Goal: Task Accomplishment & Management: Manage account settings

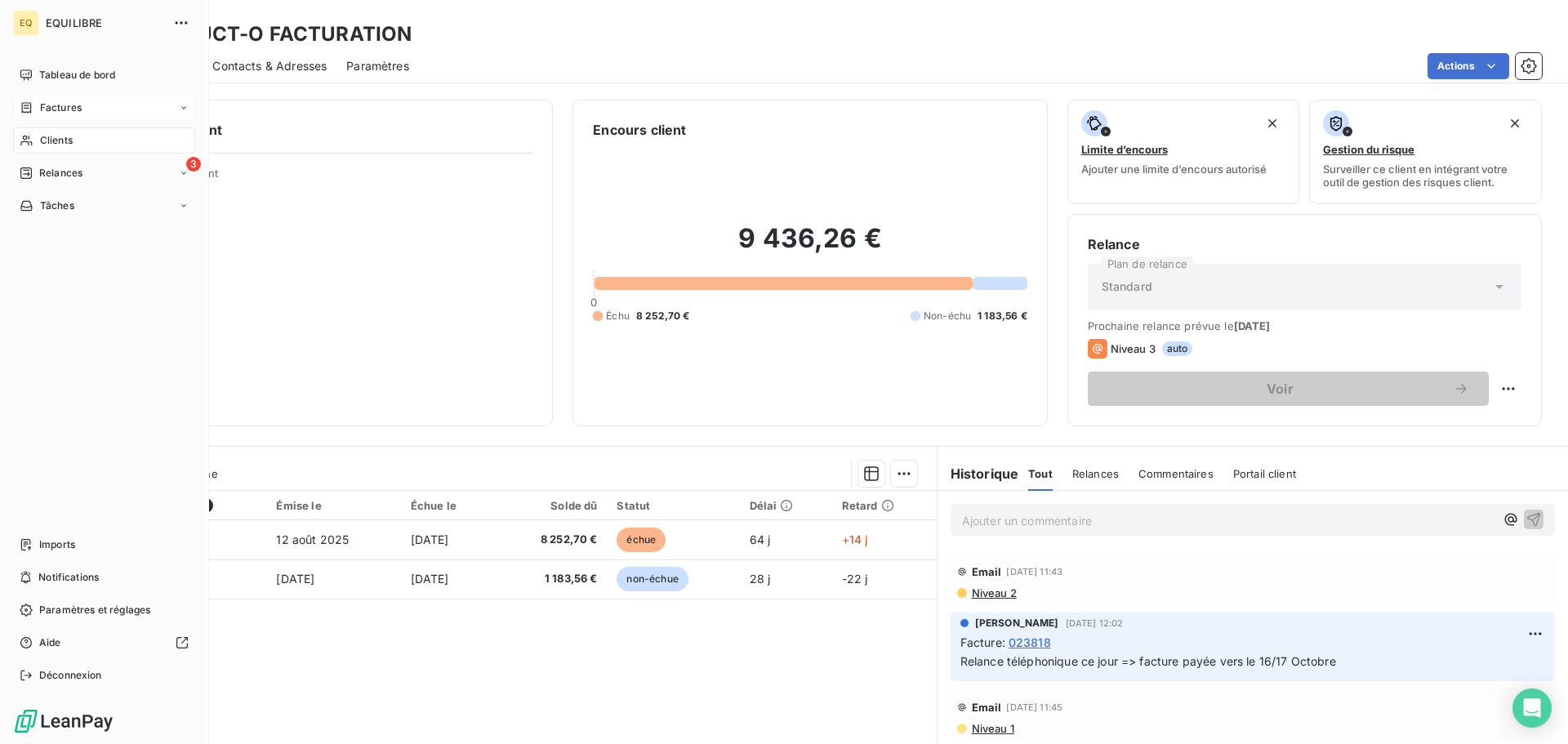
click at [54, 100] on span "Factures" at bounding box center [60, 107] width 42 height 15
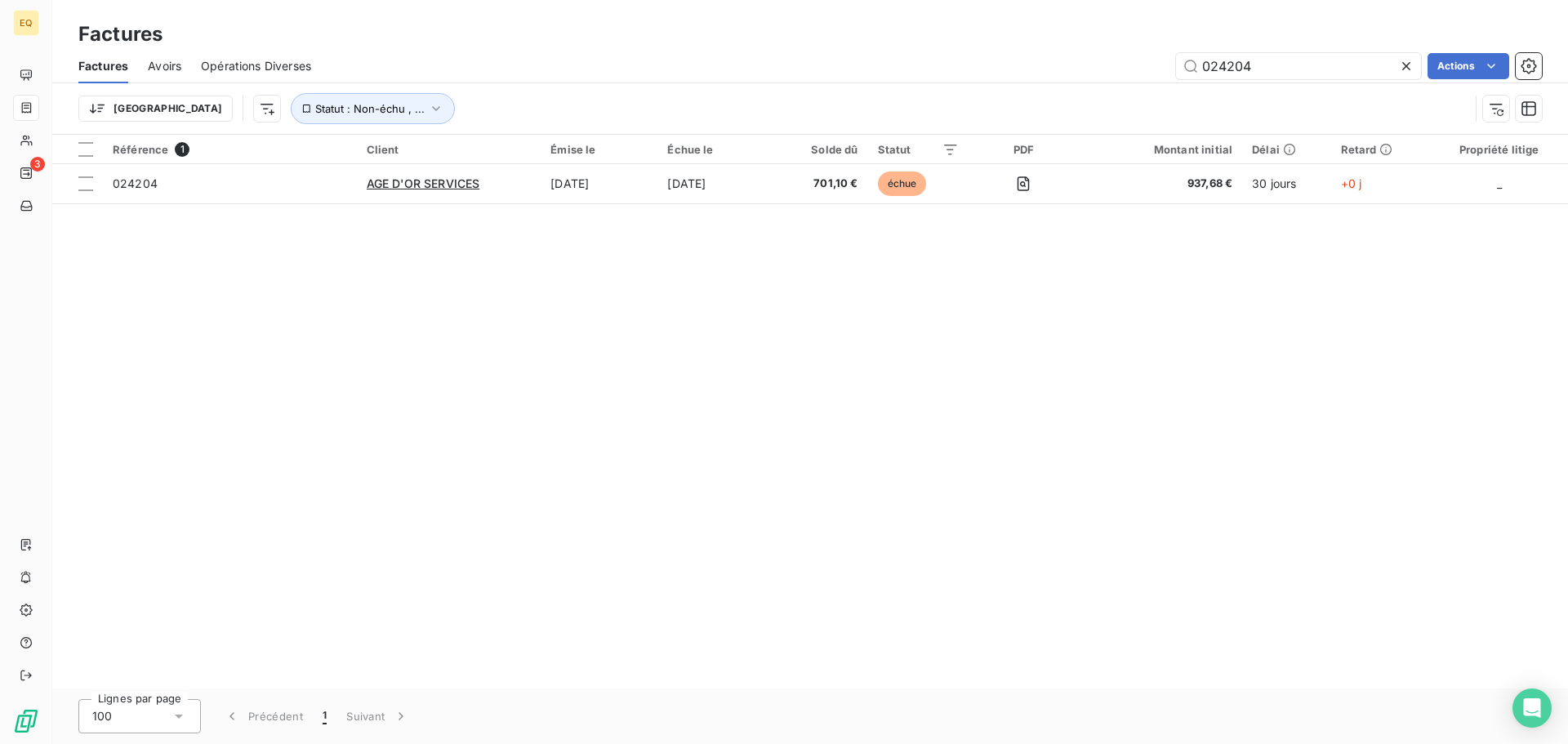
drag, startPoint x: 1269, startPoint y: 59, endPoint x: 1110, endPoint y: 50, distance: 159.3
click at [1110, 50] on div "Factures Avoirs Opérations Diverses 024204 Actions" at bounding box center [810, 66] width 1516 height 35
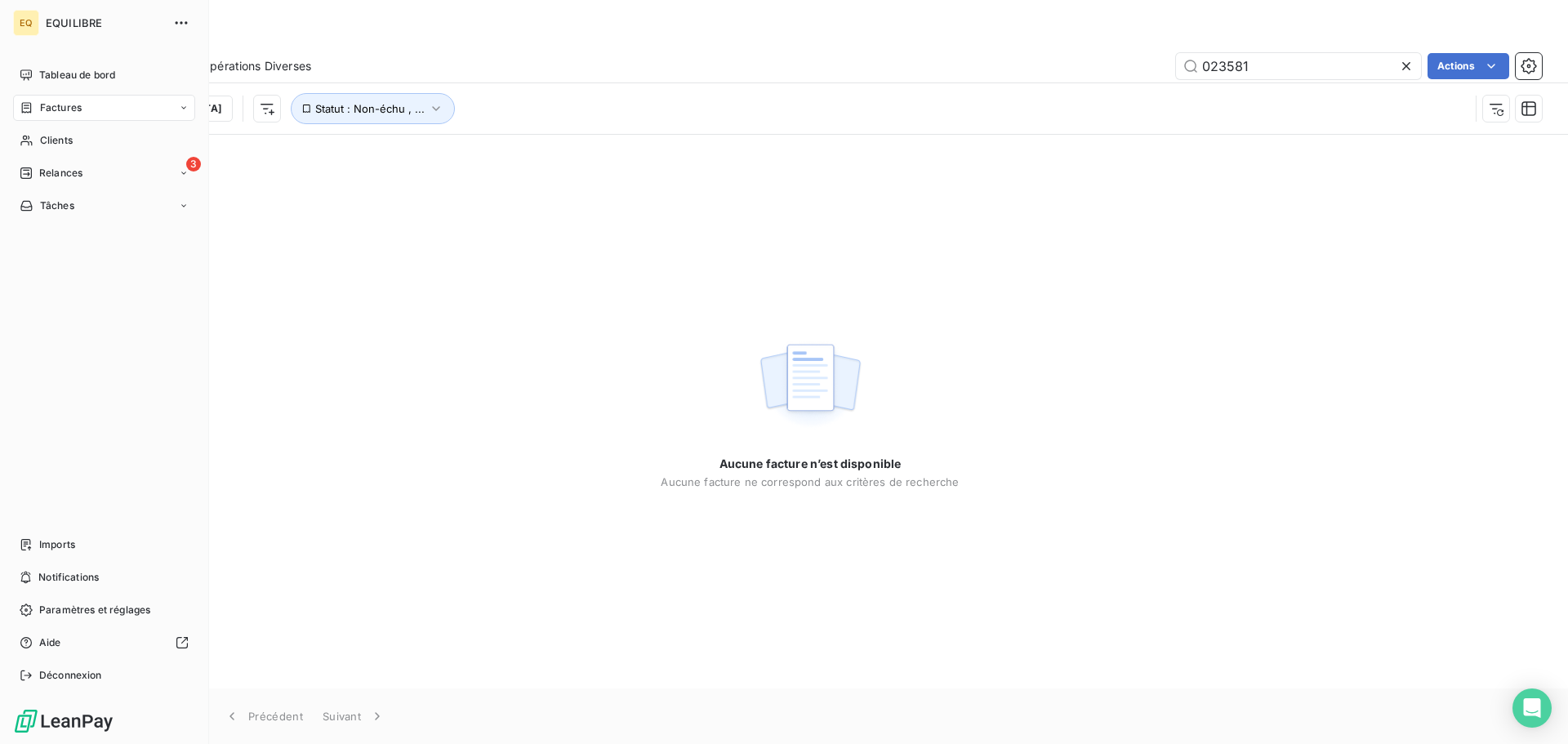
click at [84, 106] on div "Factures" at bounding box center [105, 107] width 182 height 26
click at [86, 136] on div "Factures" at bounding box center [113, 140] width 162 height 26
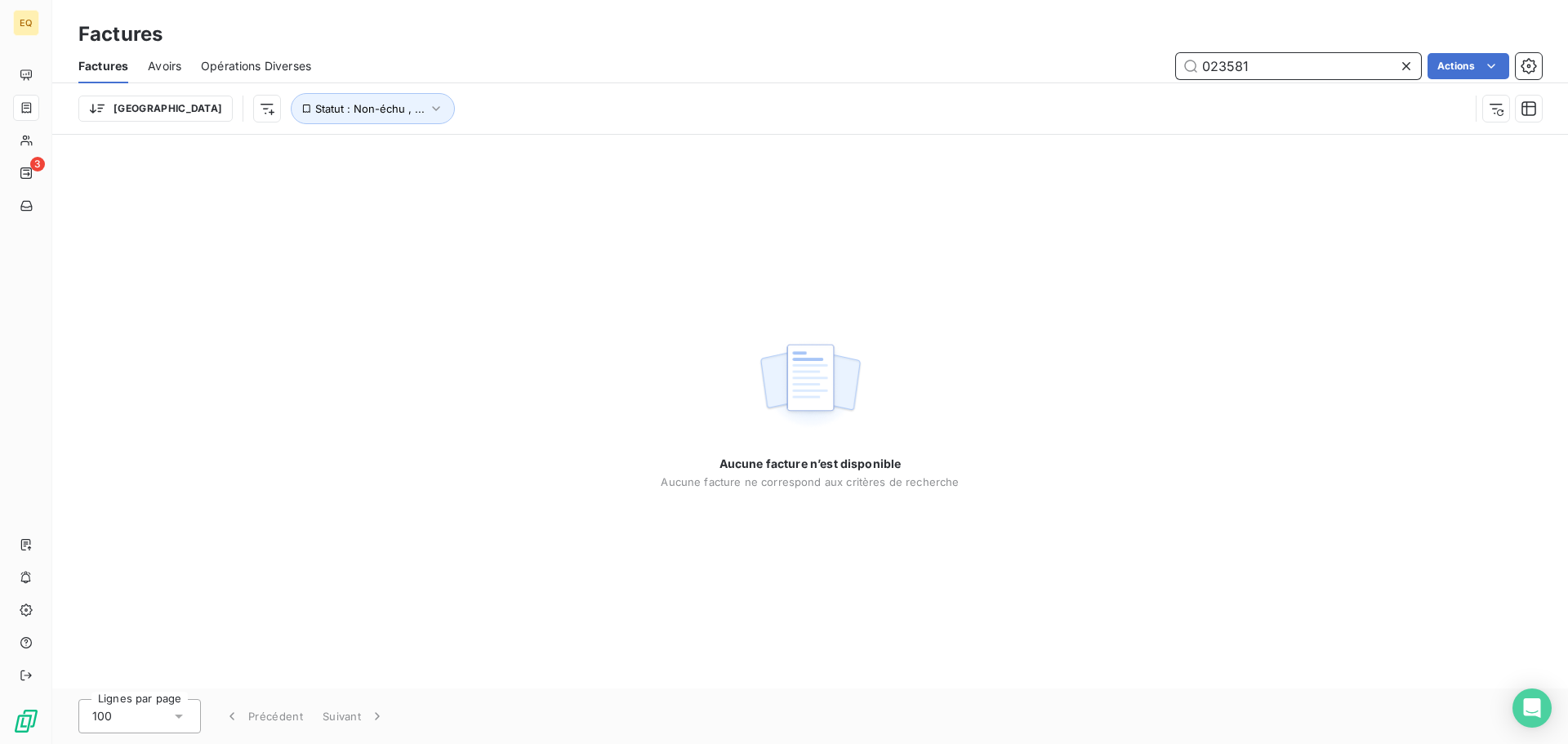
drag, startPoint x: 1271, startPoint y: 71, endPoint x: 1138, endPoint y: 89, distance: 134.2
click at [1153, 68] on div "023581 Actions" at bounding box center [935, 66] width 1211 height 26
type input "024141"
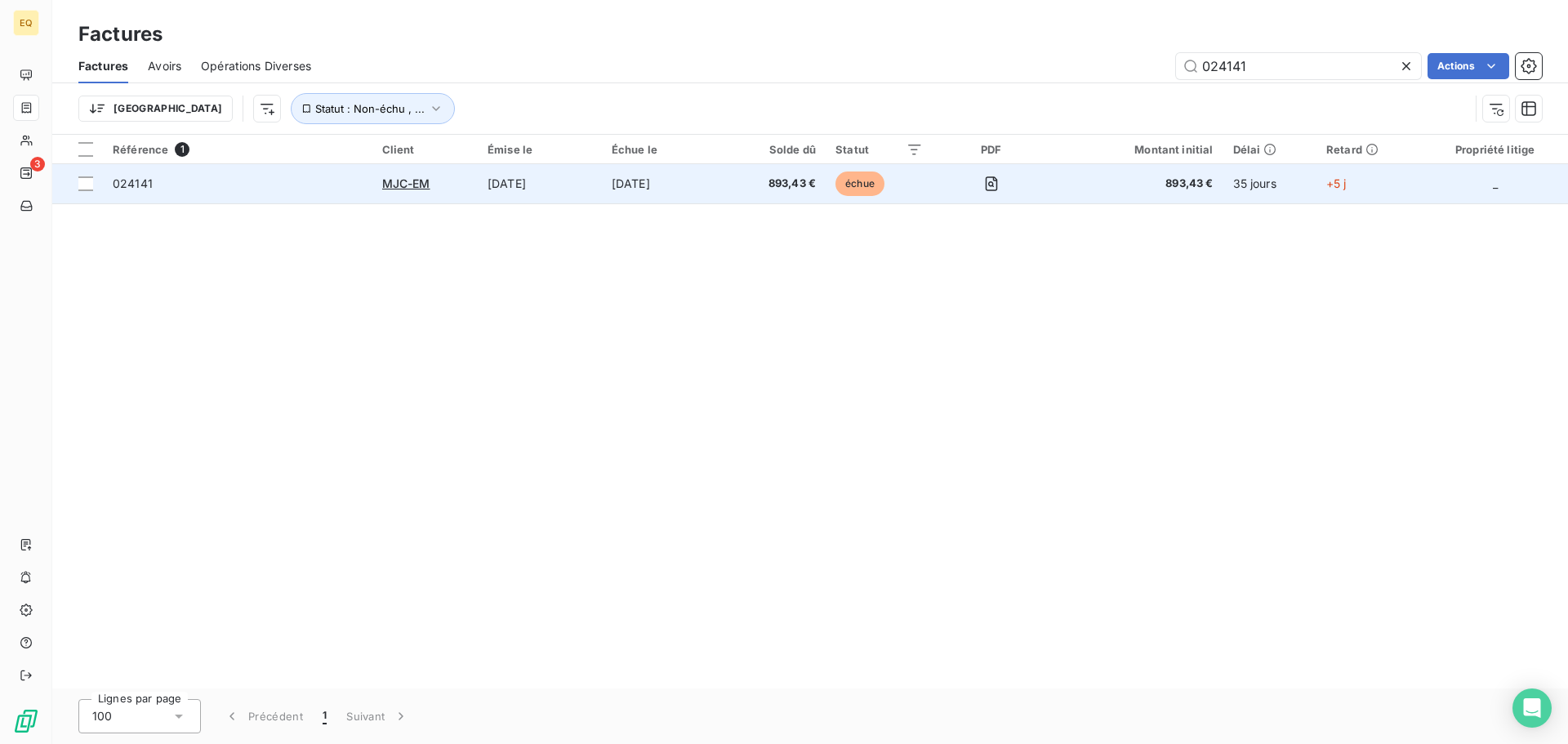
click at [231, 185] on span "024141" at bounding box center [237, 183] width 250 height 16
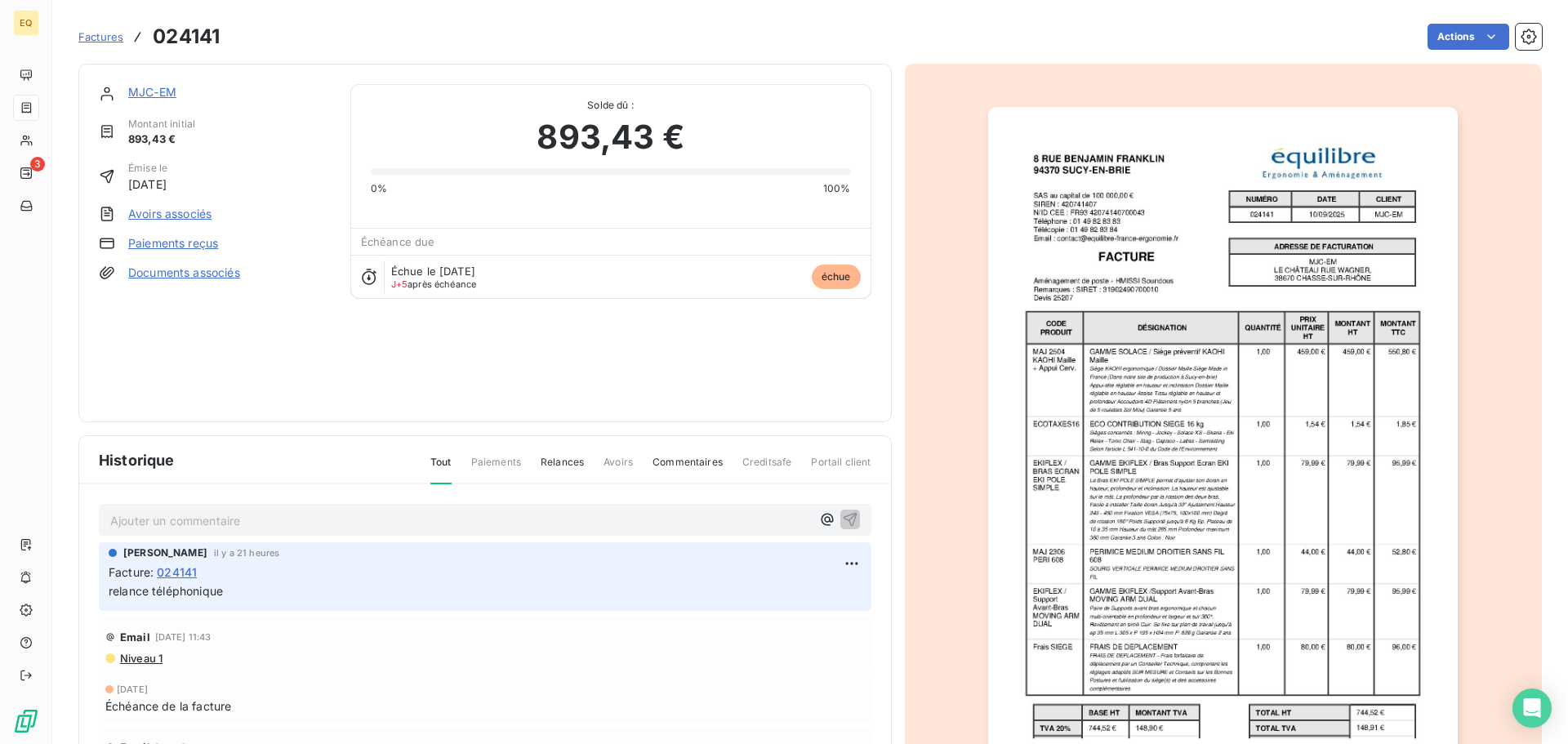
click at [159, 524] on p "Ajouter un commentaire ﻿" at bounding box center [460, 520] width 701 height 20
click at [832, 560] on html "EQ 3 Factures 024141 Actions MJC-EM Montant initial 893,43 € Émise le [DATE] Av…" at bounding box center [784, 372] width 1568 height 744
click at [767, 597] on div "Editer" at bounding box center [793, 597] width 91 height 26
click at [843, 585] on icon "button" at bounding box center [851, 588] width 16 height 16
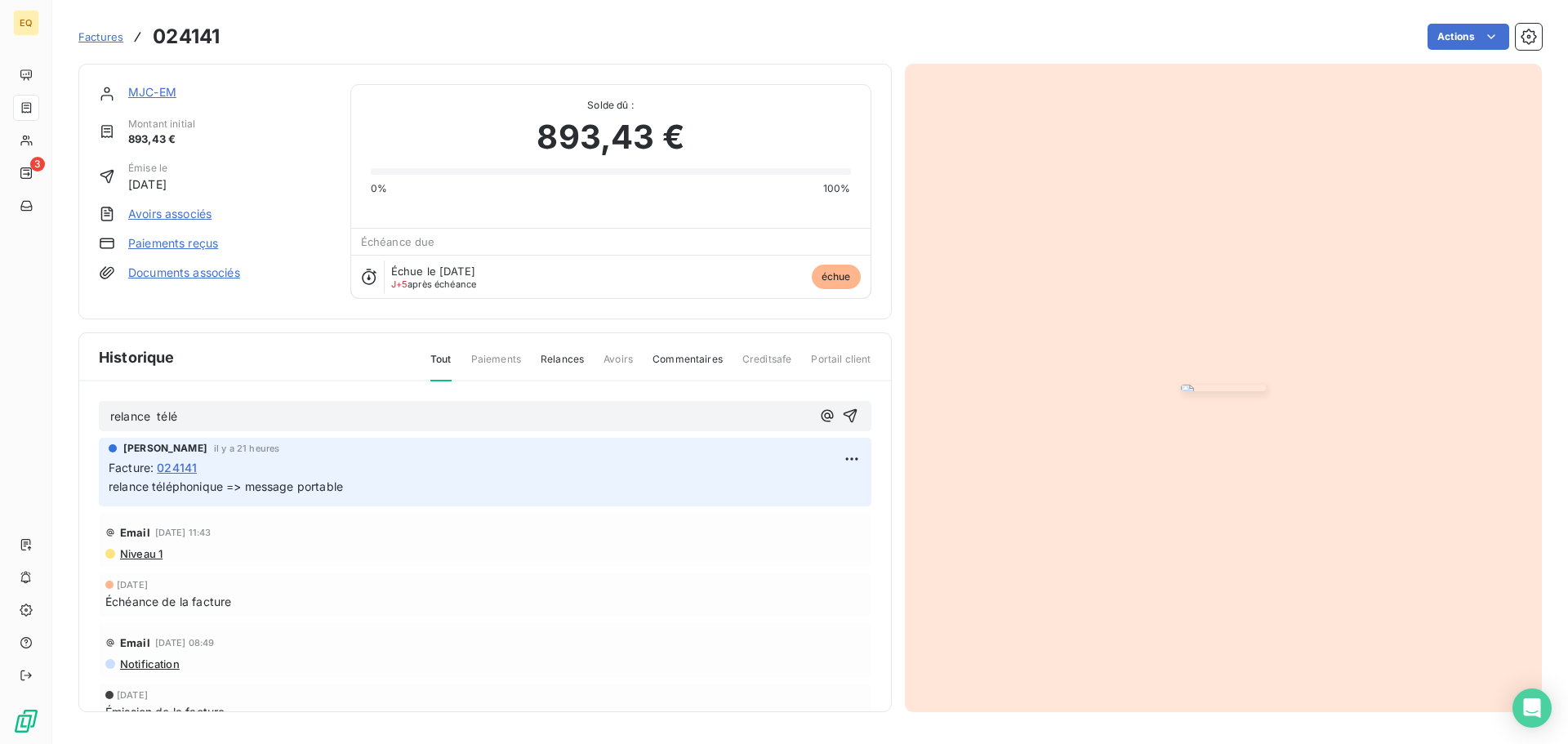
click at [195, 426] on p "relance télé" at bounding box center [460, 416] width 701 height 19
click at [249, 422] on span "relance téléphonique => reçu en retour preuve de virement au 14/10" at bounding box center [296, 416] width 372 height 14
drag, startPoint x: 804, startPoint y: 515, endPoint x: 796, endPoint y: 519, distance: 8.9
click at [820, 422] on icon "button" at bounding box center [827, 416] width 12 height 12
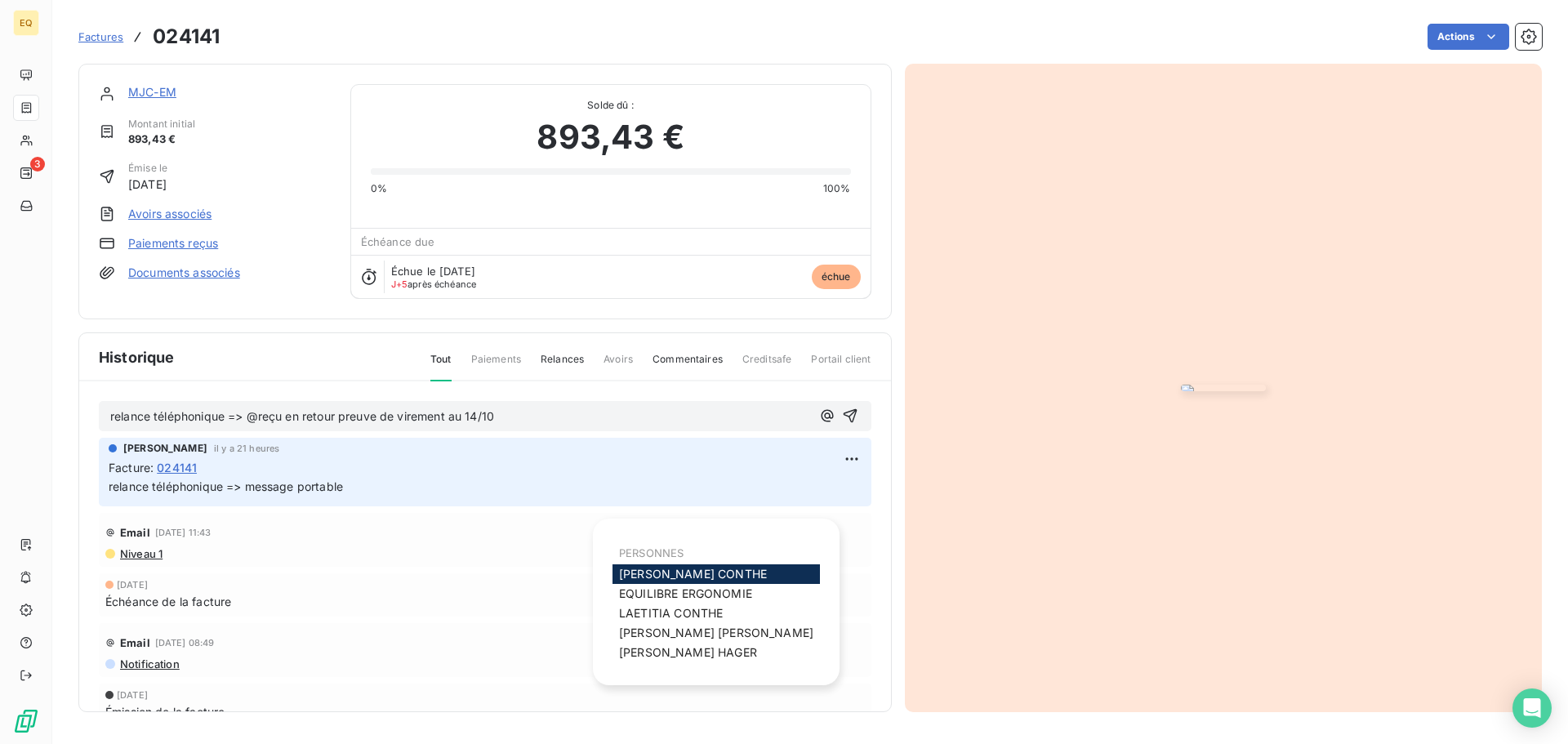
click at [638, 571] on span "[PERSON_NAME]" at bounding box center [693, 574] width 148 height 14
click at [819, 424] on icon "button" at bounding box center [827, 416] width 16 height 16
click at [656, 608] on span "[PERSON_NAME]" at bounding box center [671, 614] width 104 height 14
click at [819, 424] on icon "button" at bounding box center [827, 416] width 16 height 16
click at [655, 647] on span "[PERSON_NAME]" at bounding box center [688, 653] width 138 height 14
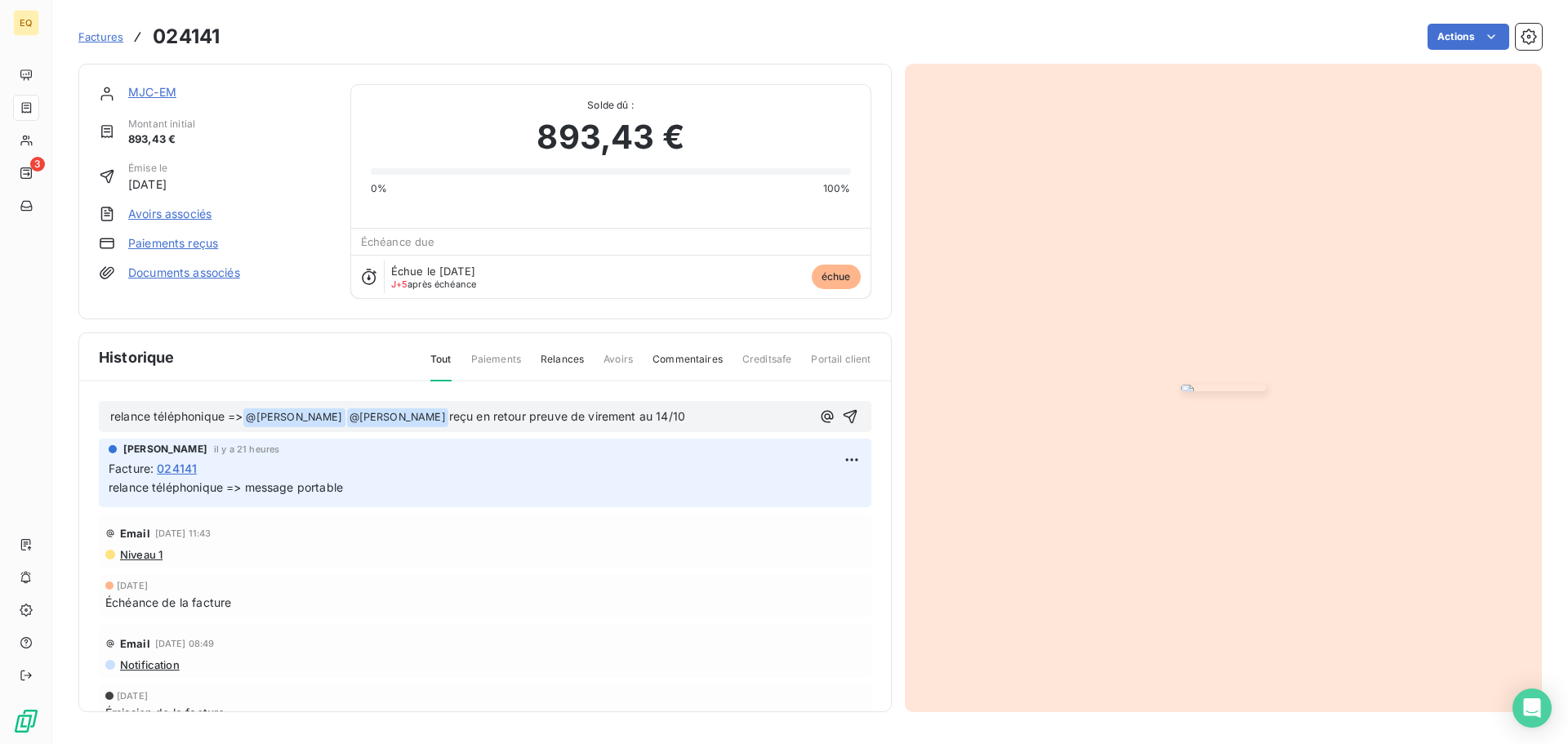
click at [448, 427] on span "@ [PERSON_NAME] ﻿" at bounding box center [398, 417] width 101 height 19
click at [473, 422] on span "reçu en retour preuve de virement au 14/10" at bounding box center [567, 416] width 236 height 14
click at [471, 422] on span "reçu en retour preuve de virement au 14/10" at bounding box center [567, 416] width 236 height 14
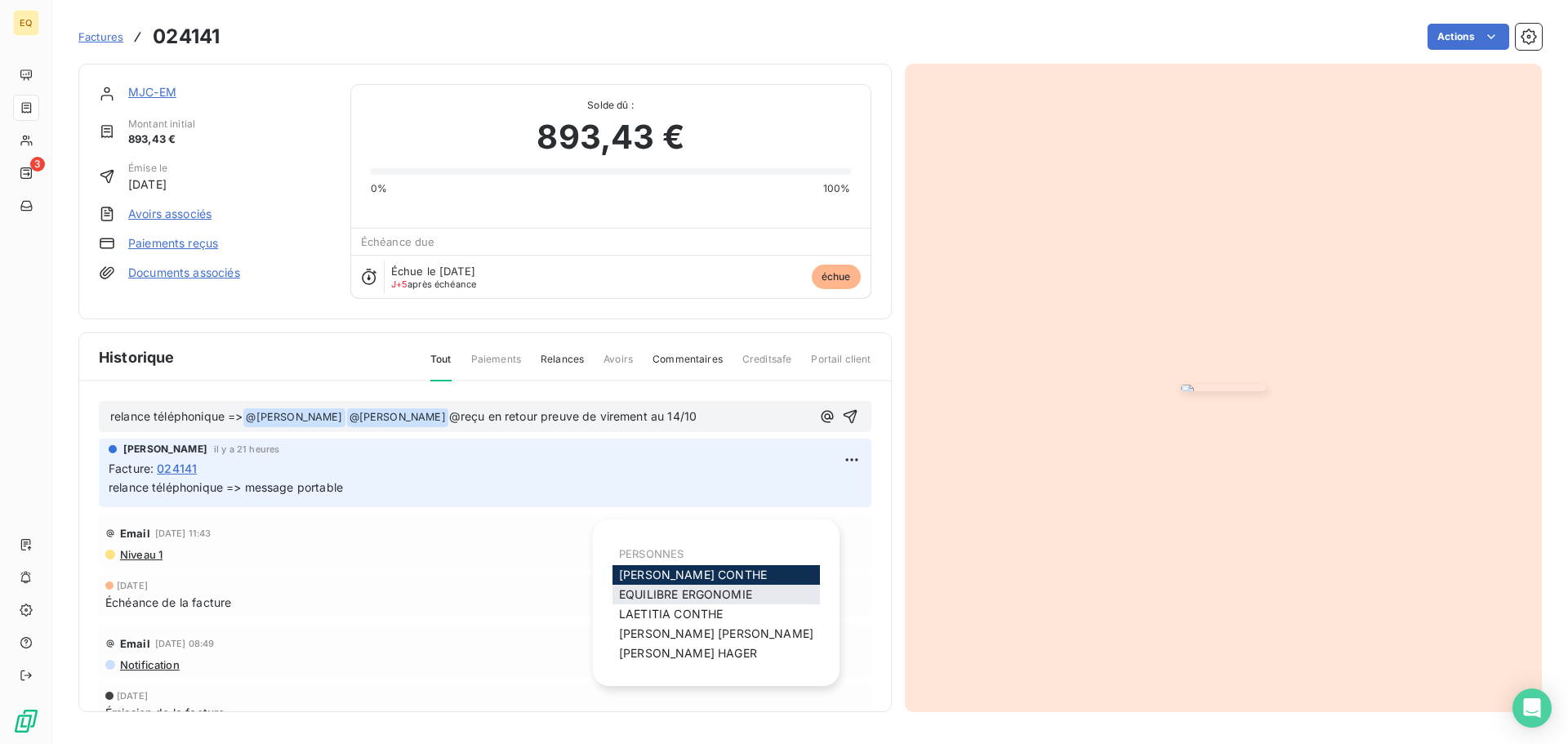
drag, startPoint x: 803, startPoint y: 516, endPoint x: 742, endPoint y: 589, distance: 95.1
click at [820, 422] on icon "button" at bounding box center [827, 416] width 12 height 12
click at [682, 645] on div "[PERSON_NAME]" at bounding box center [716, 653] width 207 height 19
click at [672, 650] on span "[PERSON_NAME]" at bounding box center [688, 653] width 138 height 14
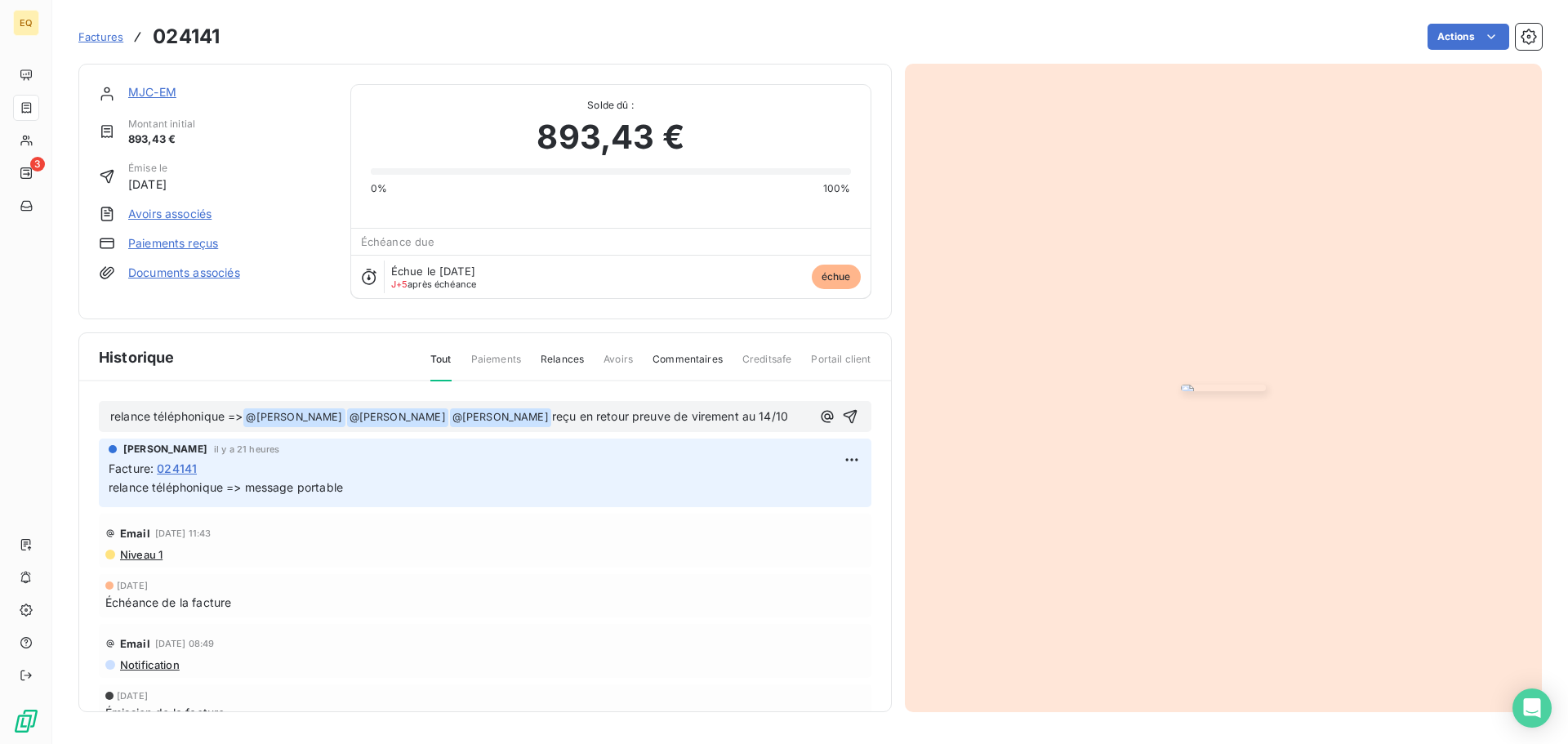
click at [566, 422] on span "reçu en retour preuve de virement au 14/10" at bounding box center [670, 416] width 236 height 14
click at [842, 424] on icon "button" at bounding box center [850, 416] width 16 height 16
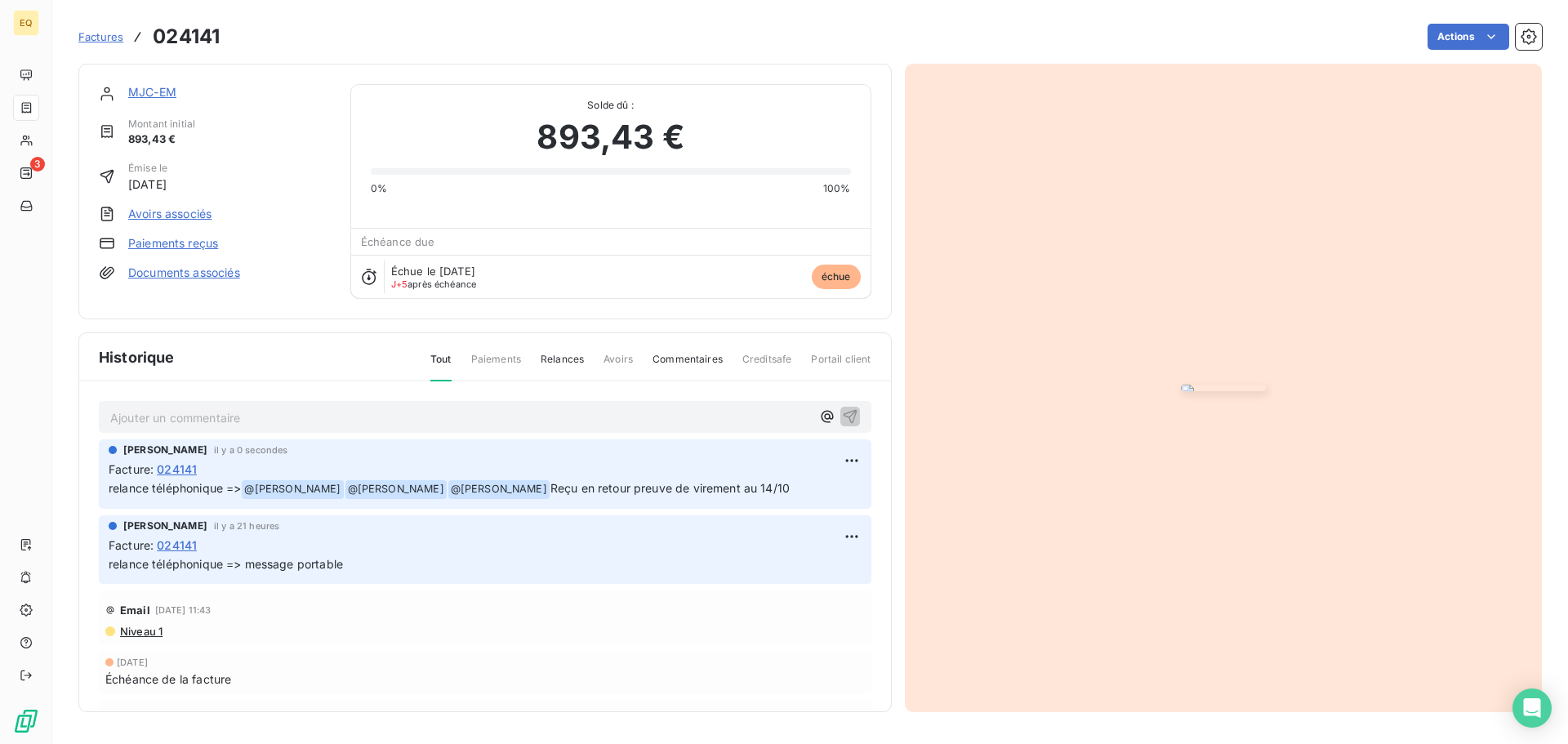
click at [180, 273] on link "Documents associés" at bounding box center [184, 273] width 112 height 16
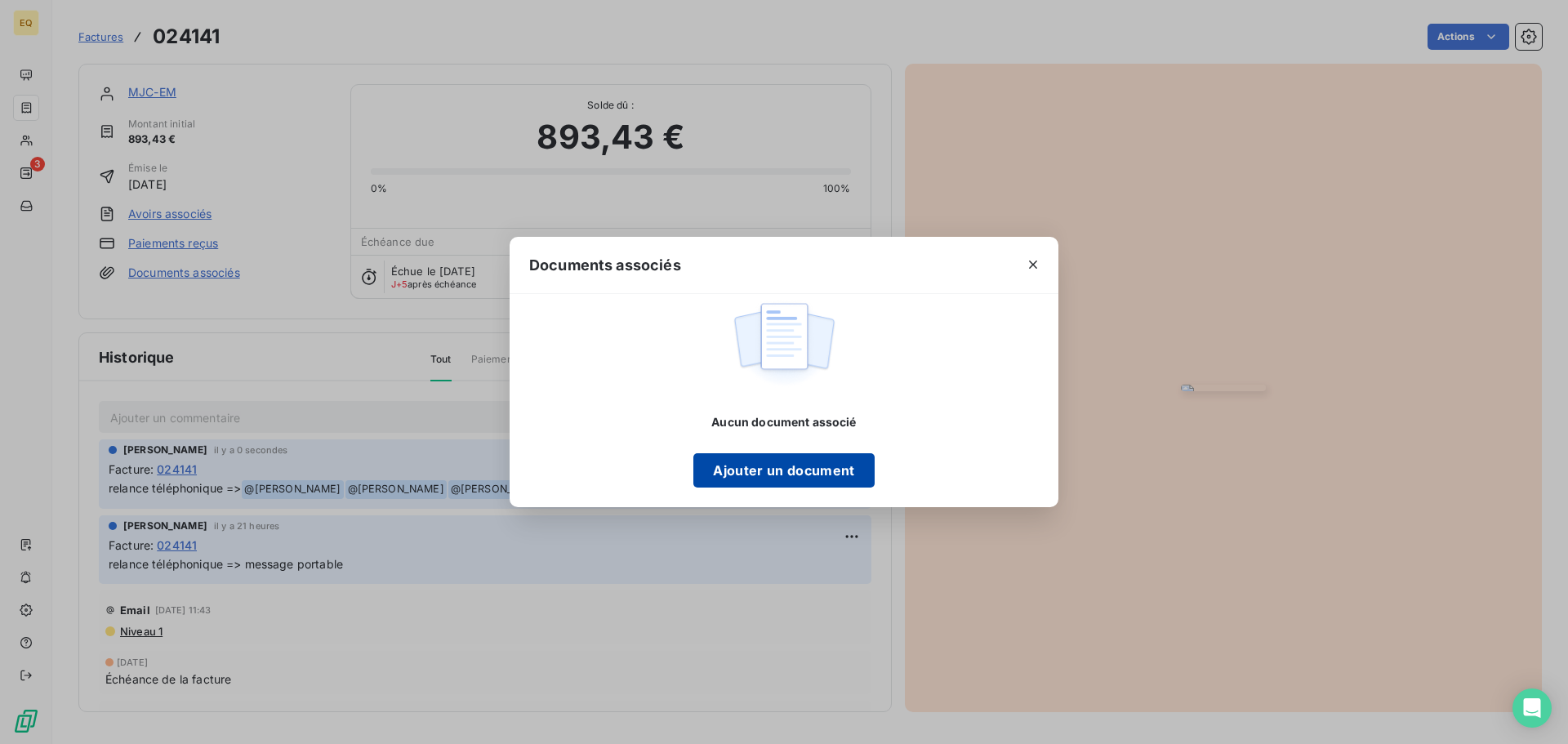
click at [740, 468] on button "Ajouter un document" at bounding box center [784, 470] width 181 height 35
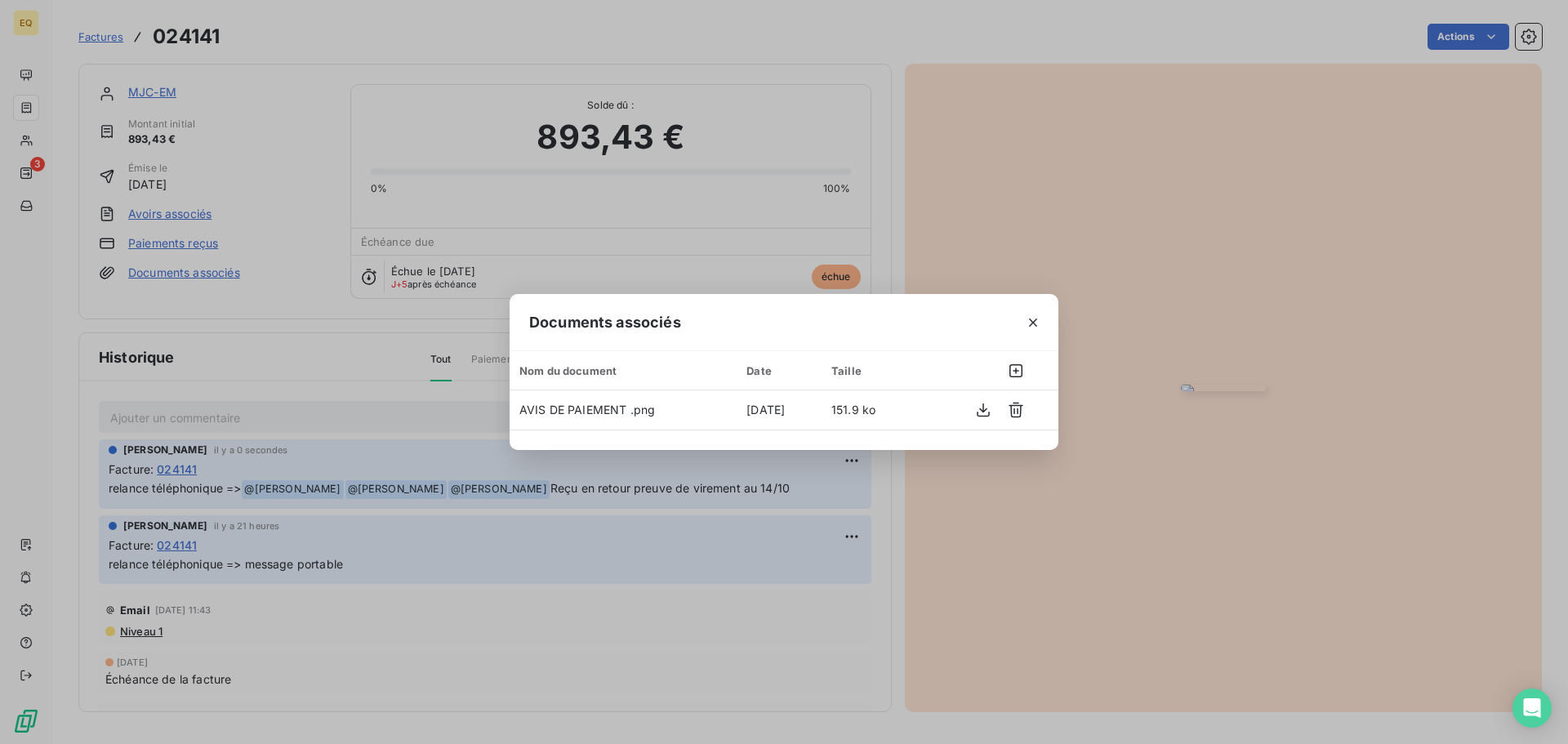
drag, startPoint x: 1030, startPoint y: 322, endPoint x: 1009, endPoint y: 316, distance: 21.8
click at [1024, 320] on button "button" at bounding box center [1032, 322] width 26 height 26
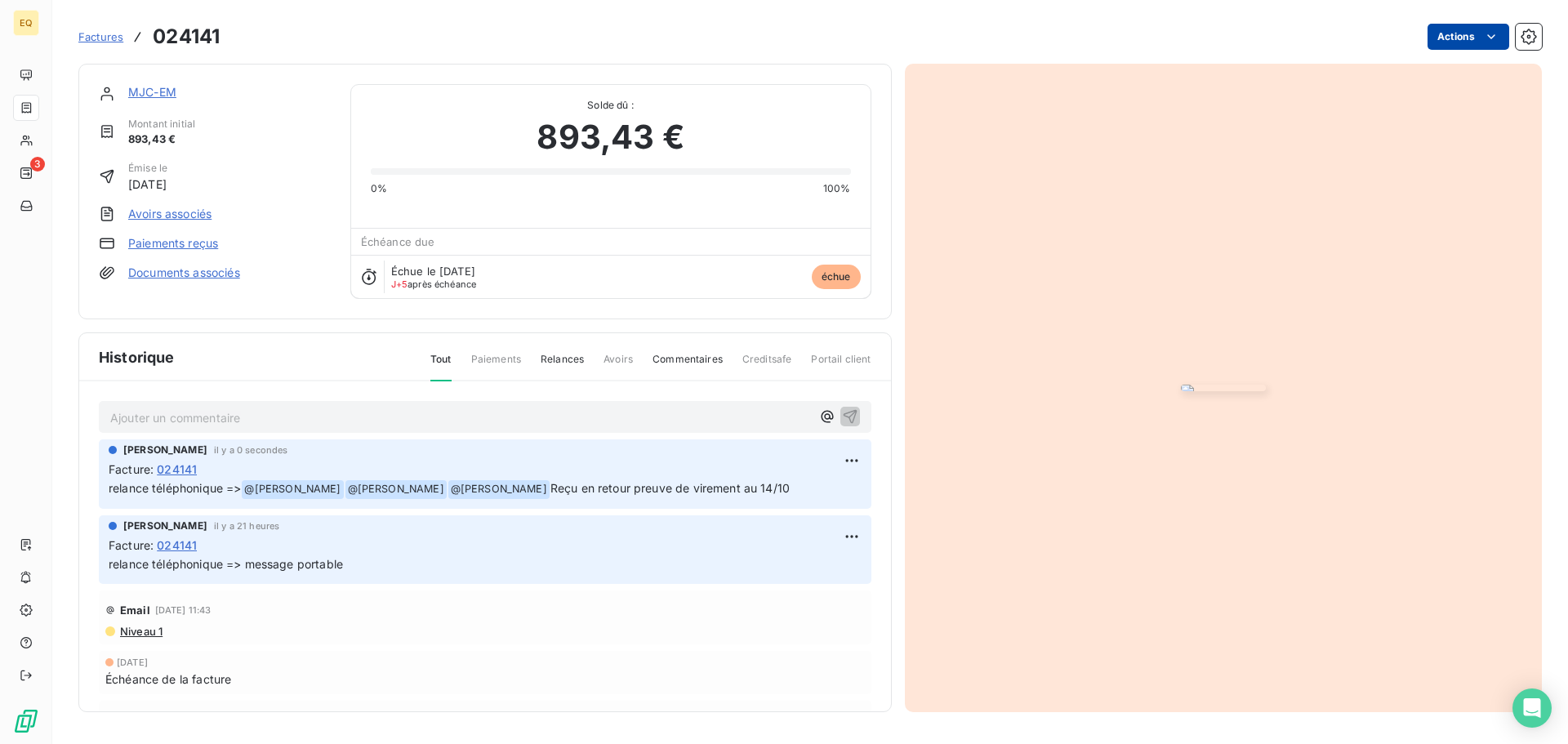
click at [1442, 35] on html "EQ 3 Factures 024141 Actions MJC-EM Montant initial 893,43 € Émise le [DATE] Av…" at bounding box center [784, 372] width 1568 height 744
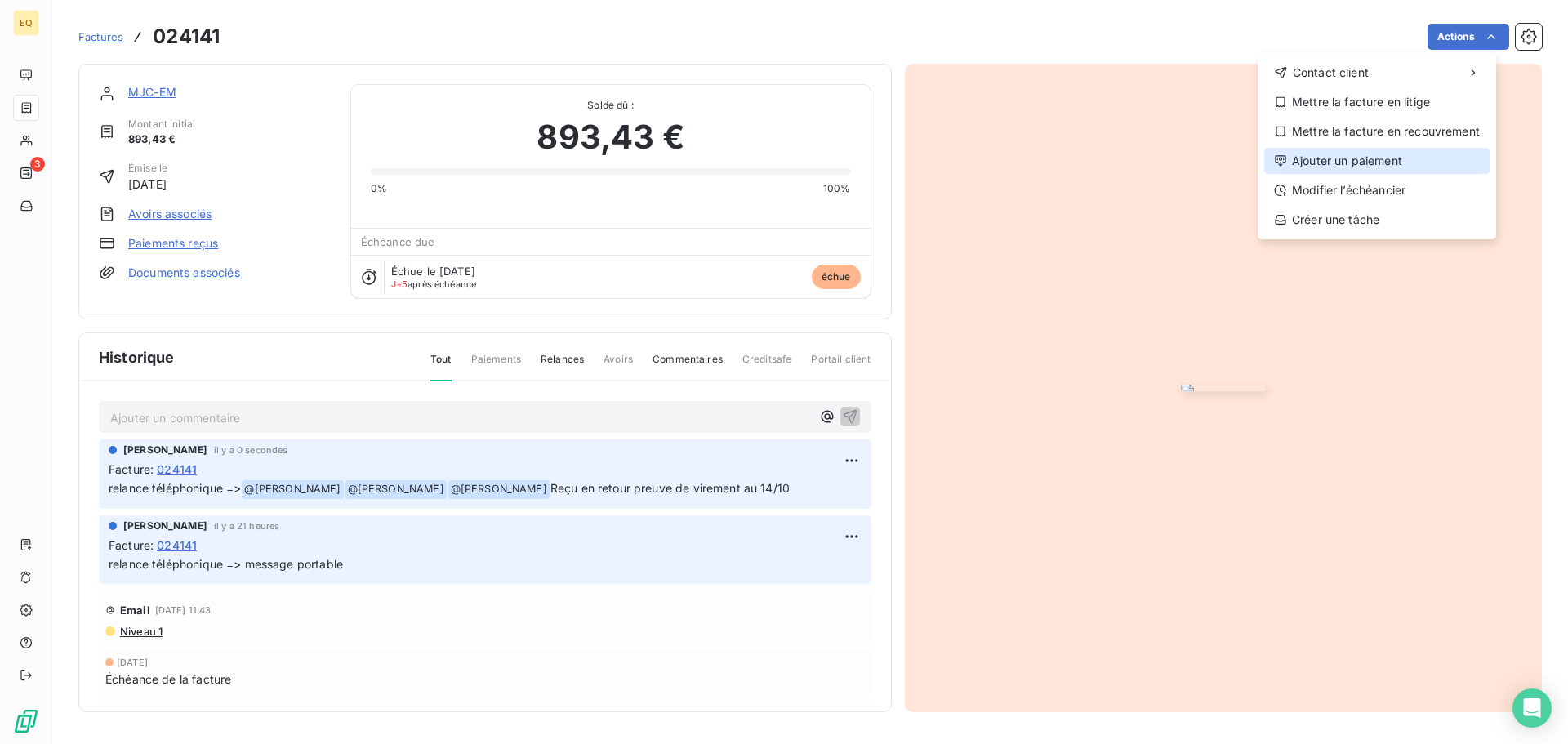
click at [1354, 160] on div "Ajouter un paiement" at bounding box center [1377, 160] width 225 height 26
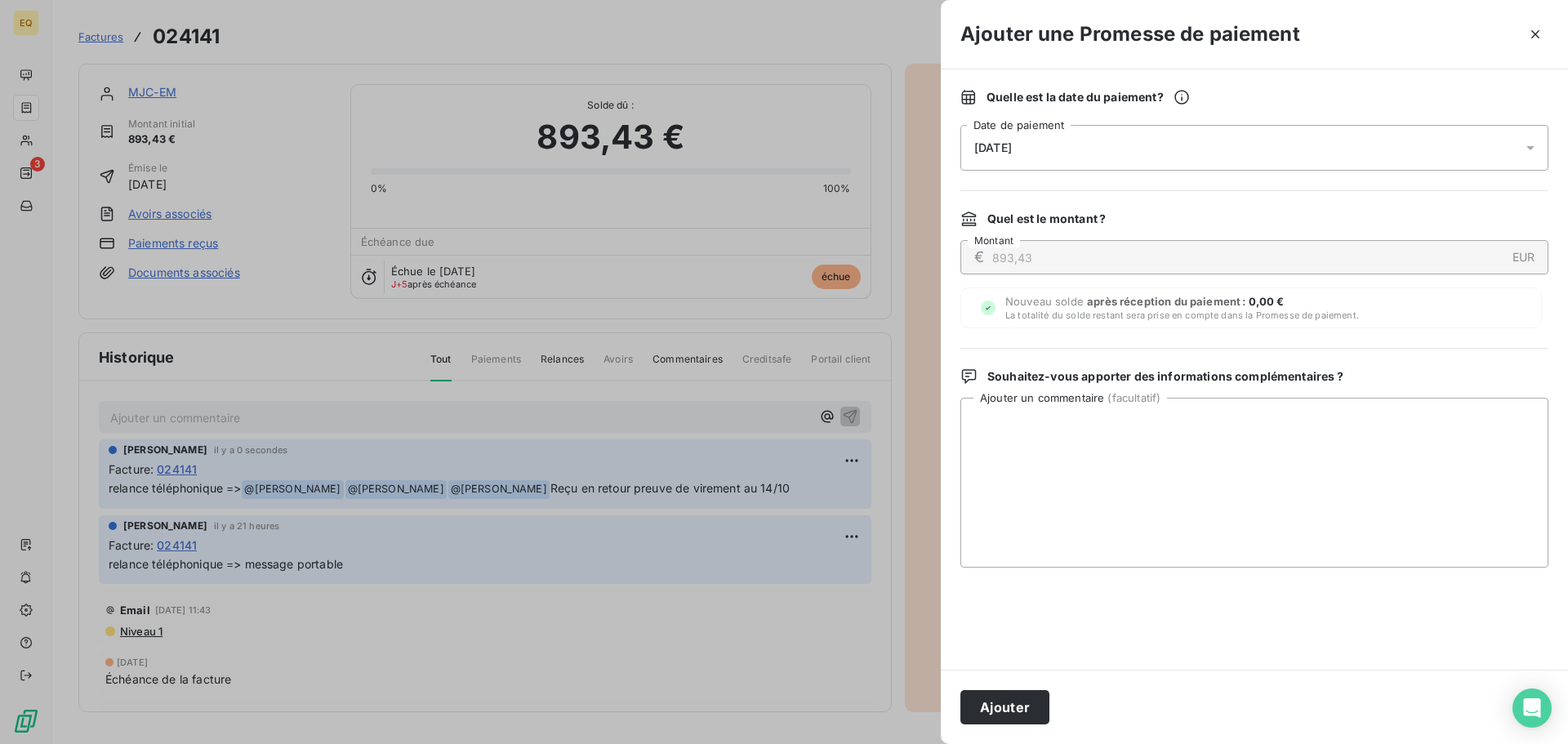
click at [1070, 143] on div "[DATE]" at bounding box center [1254, 148] width 588 height 46
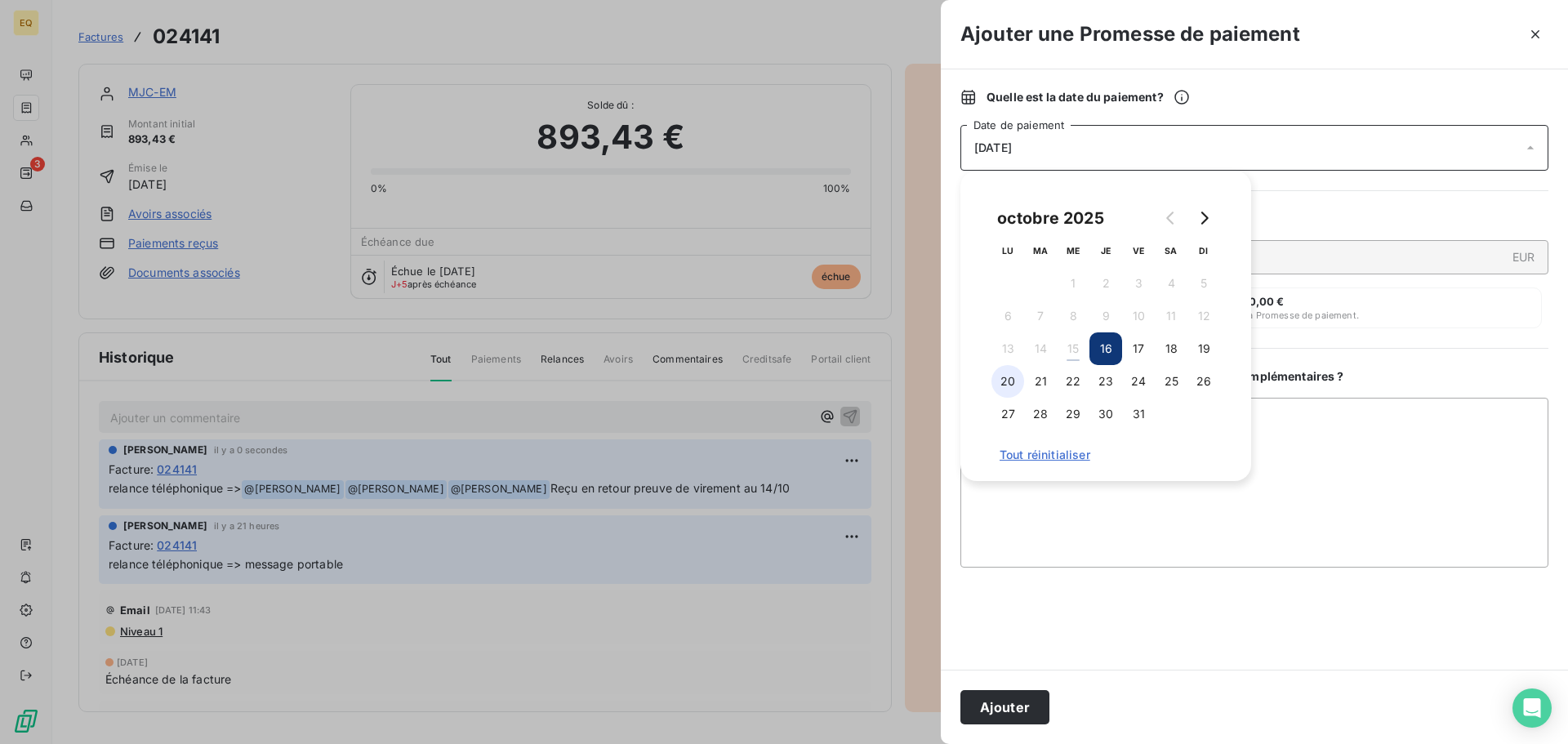
click at [1008, 376] on button "20" at bounding box center [1007, 381] width 33 height 33
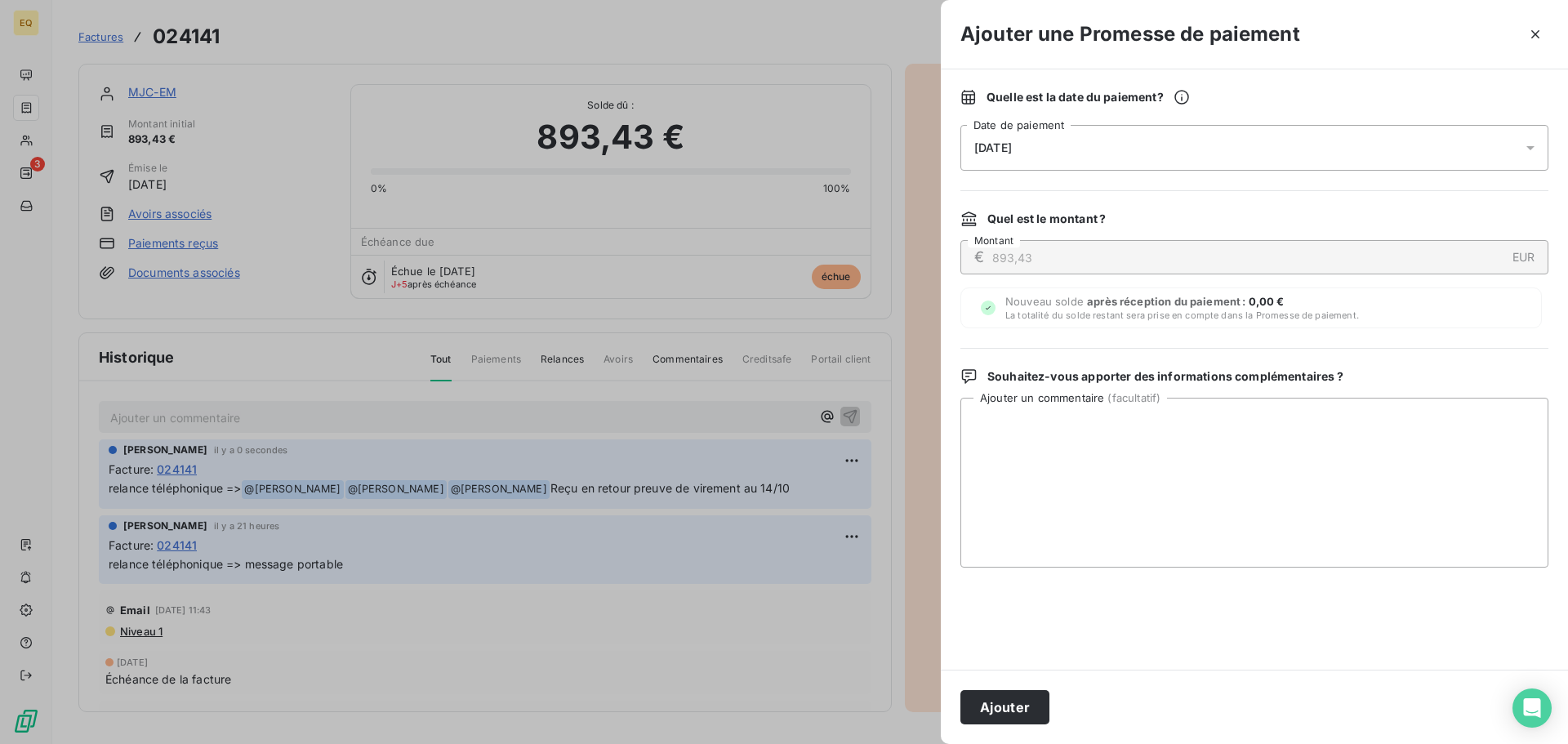
drag, startPoint x: 995, startPoint y: 701, endPoint x: 1100, endPoint y: 497, distance: 229.4
click at [1100, 498] on div "Ajouter une Promesse de paiement Quelle est la date du paiement ? [DATE] Date d…" at bounding box center [1254, 372] width 627 height 744
click at [1054, 444] on textarea "Ajouter un commentaire ( facultatif )" at bounding box center [1254, 483] width 588 height 170
type textarea "R"
click at [1003, 422] on textarea "15/10 Reçu ce jour avis de virement au 14/10" at bounding box center [1254, 483] width 588 height 170
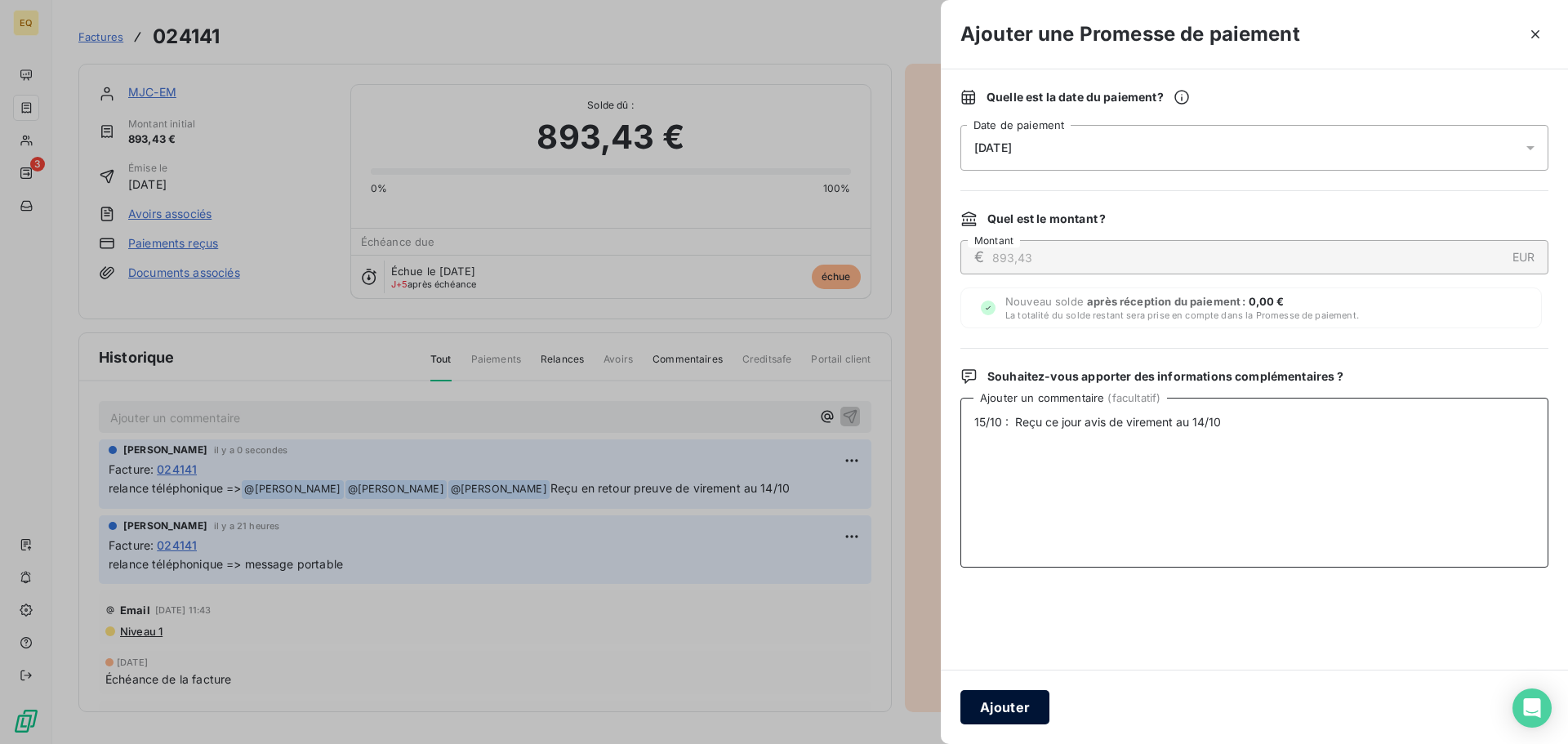
type textarea "15/10 : Reçu ce jour avis de virement au 14/10"
click at [997, 701] on button "Ajouter" at bounding box center [1005, 707] width 89 height 35
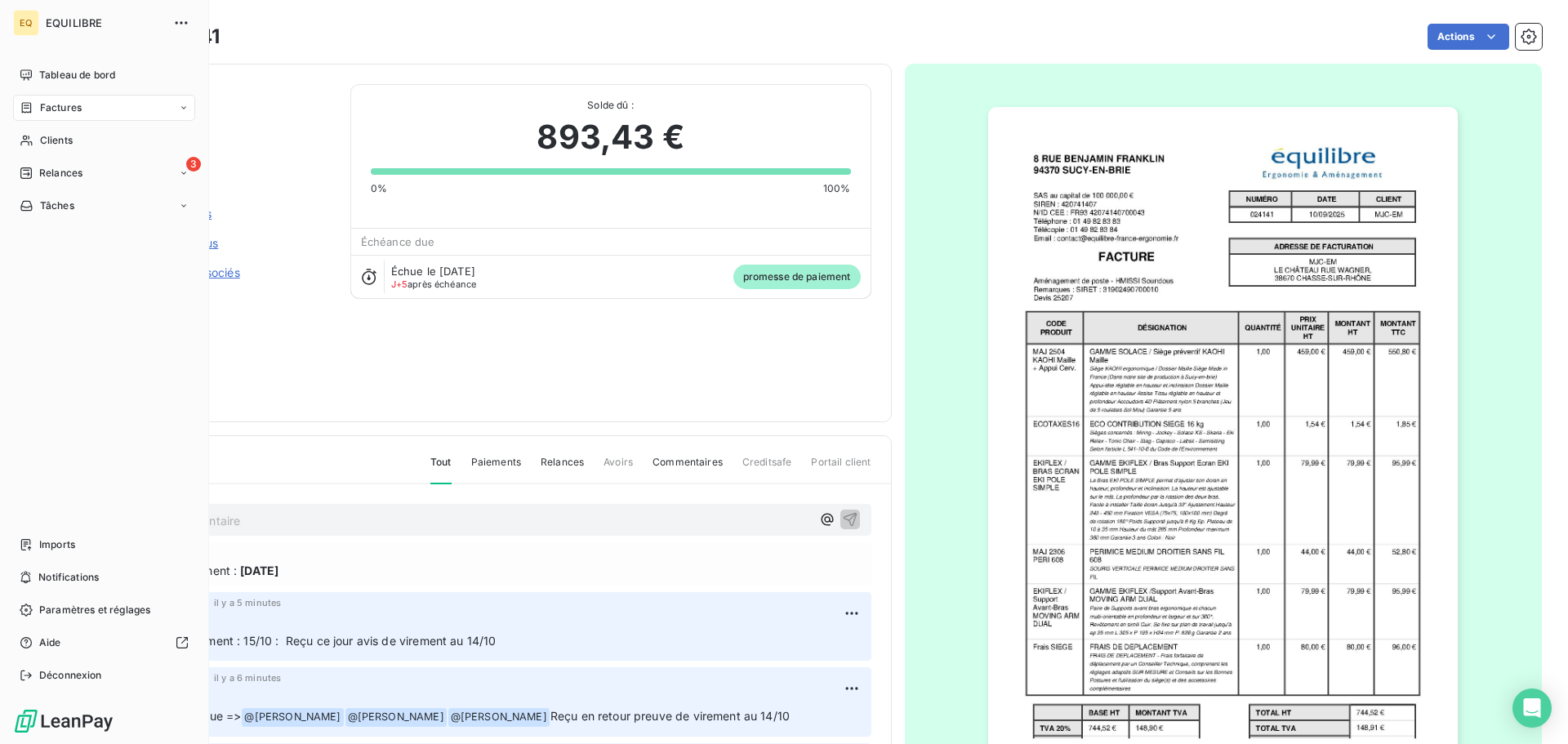
click at [58, 101] on span "Factures" at bounding box center [60, 107] width 42 height 15
click at [61, 139] on span "Clients" at bounding box center [56, 140] width 33 height 15
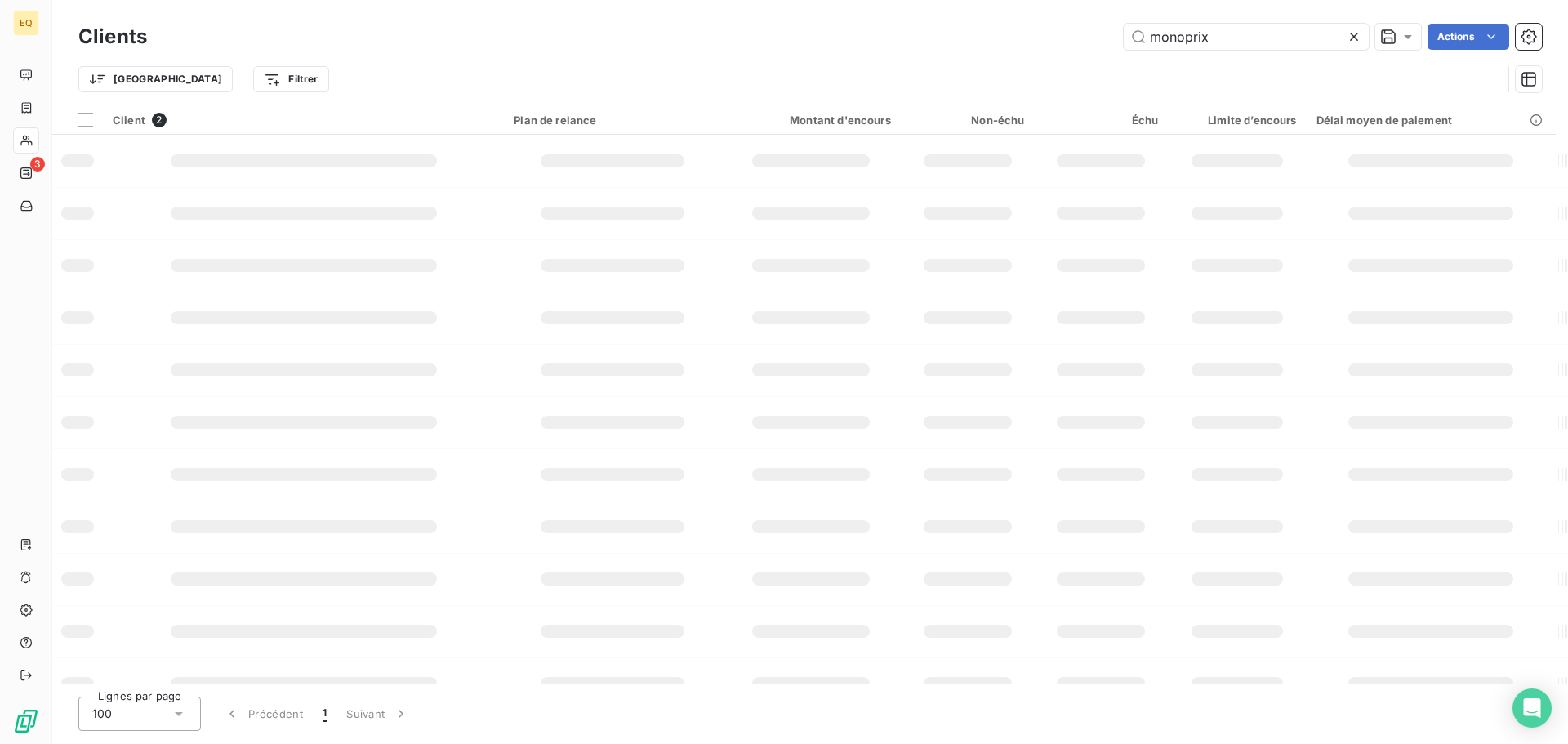
type input "monoprix"
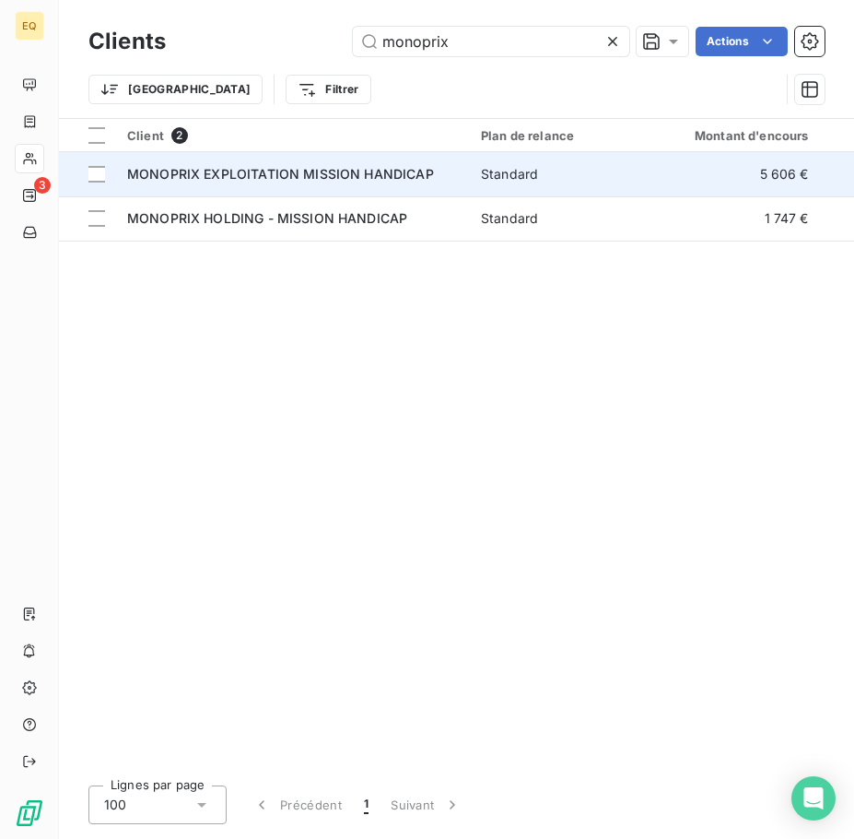
click at [239, 178] on span "MONOPRIX EXPLOITATION MISSION HANDICAP" at bounding box center [280, 174] width 307 height 16
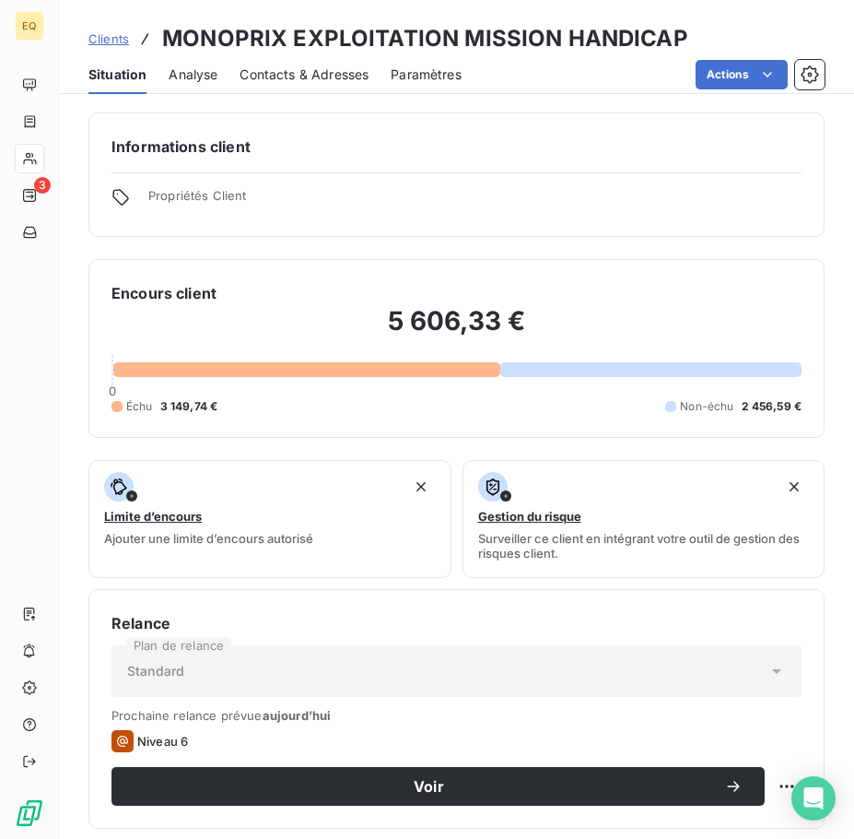
click at [303, 73] on span "Contacts & Adresses" at bounding box center [304, 74] width 129 height 18
